Goal: Find specific page/section: Find specific page/section

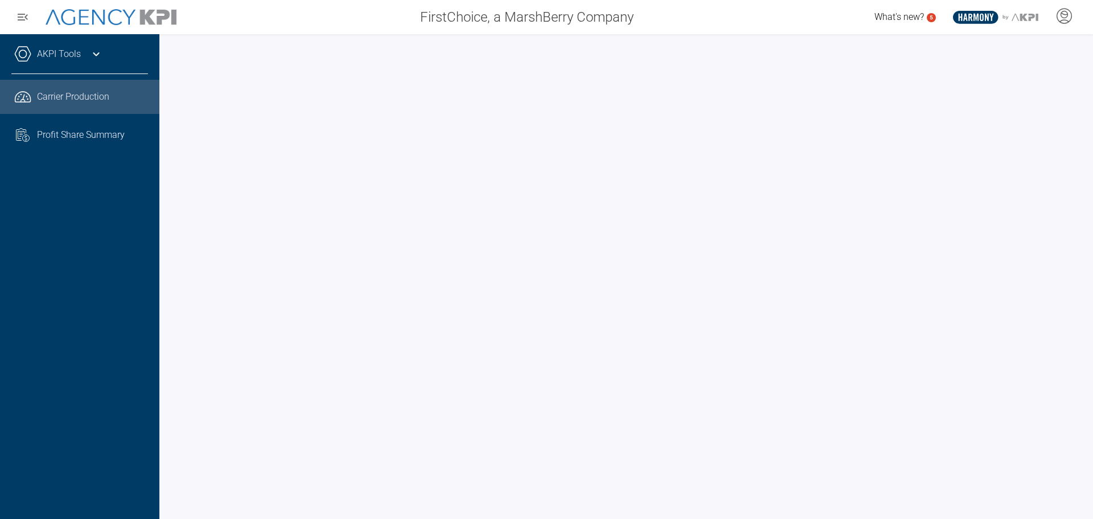
click at [161, 190] on div at bounding box center [625, 276] width 933 height 484
